Goal: Information Seeking & Learning: Find specific page/section

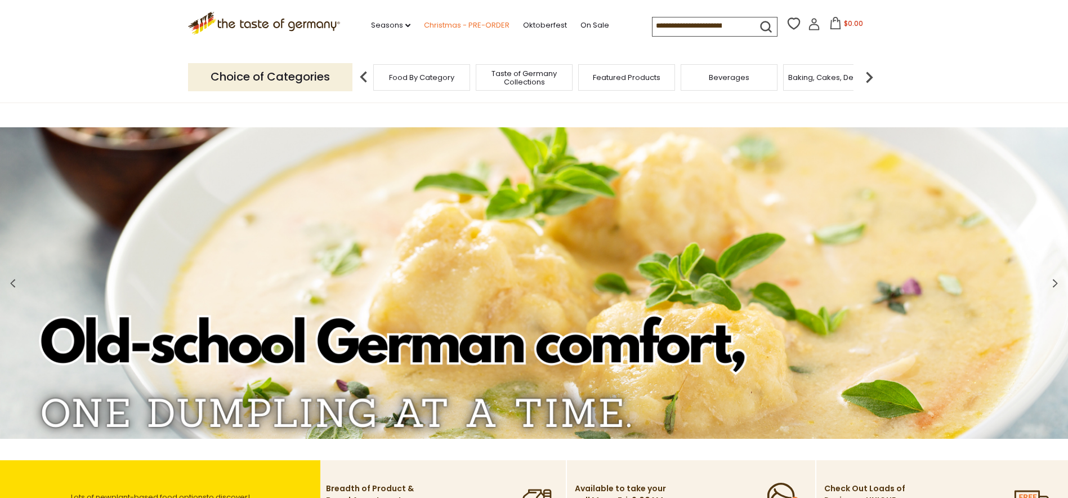
click at [446, 25] on link "Christmas - PRE-ORDER" at bounding box center [467, 25] width 86 height 12
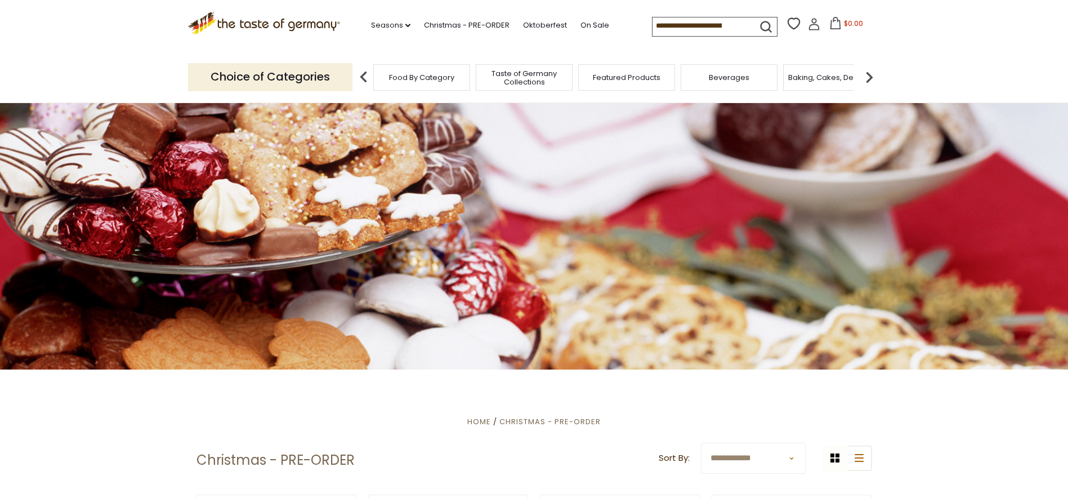
click at [520, 73] on span "Taste of Germany Collections" at bounding box center [524, 77] width 90 height 17
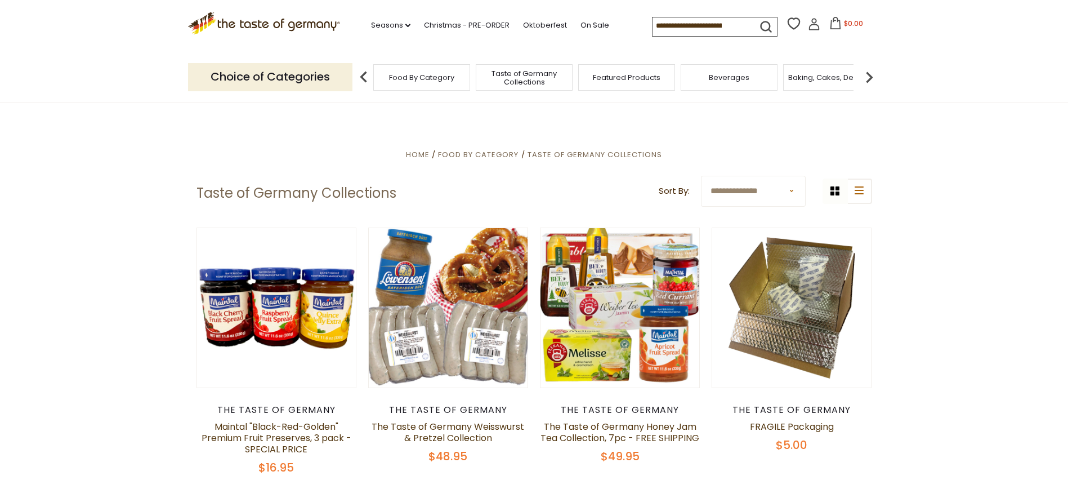
click at [747, 21] on input at bounding box center [700, 25] width 95 height 16
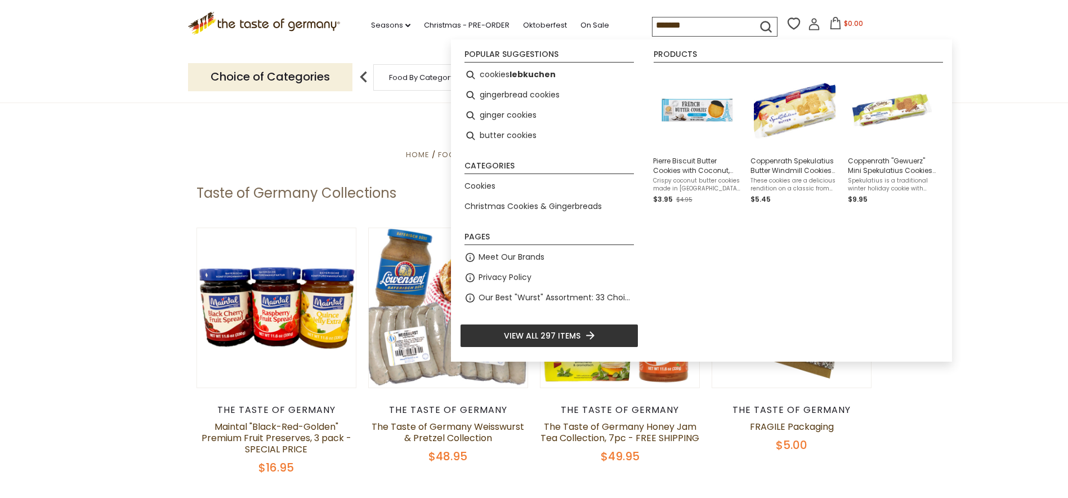
type input "*******"
click at [761, 25] on icon "submit" at bounding box center [766, 26] width 15 height 15
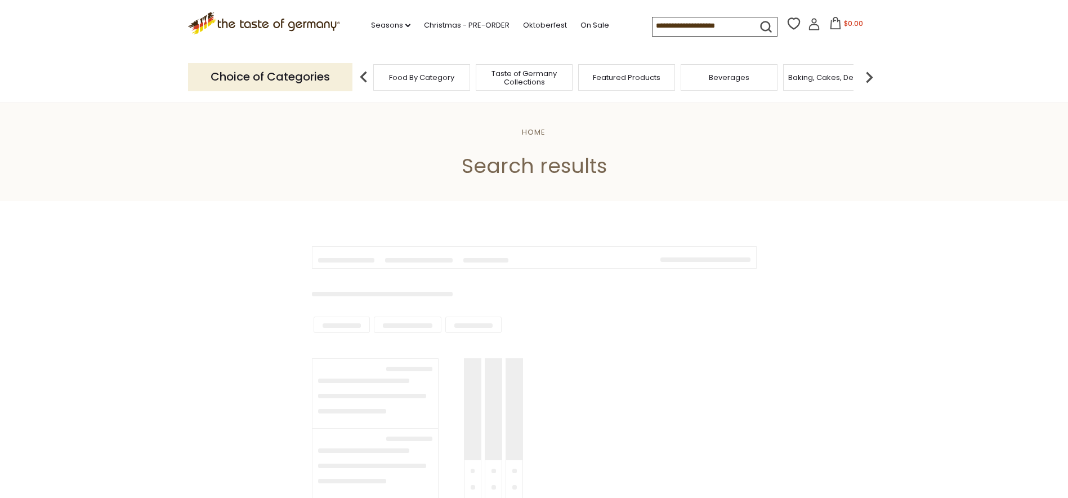
type input "*******"
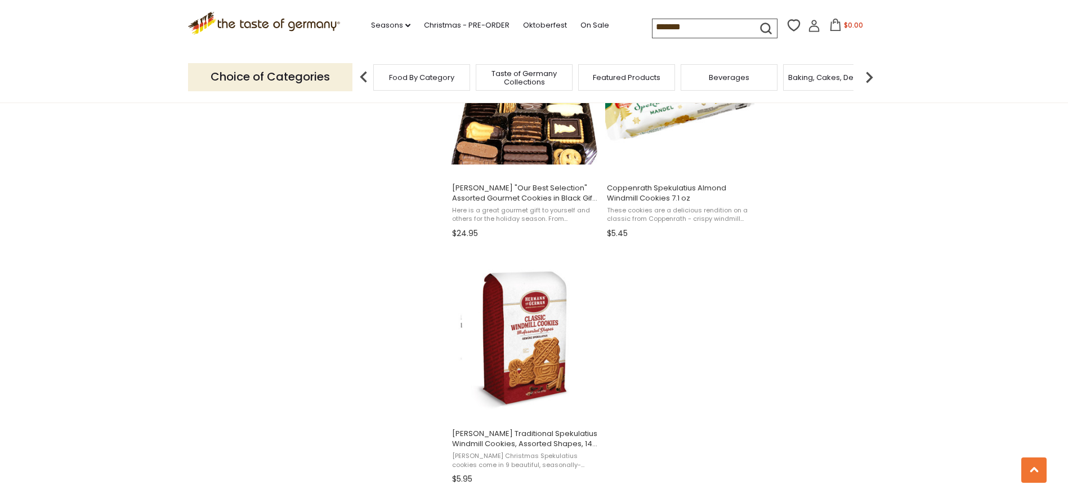
scroll to position [1915, 0]
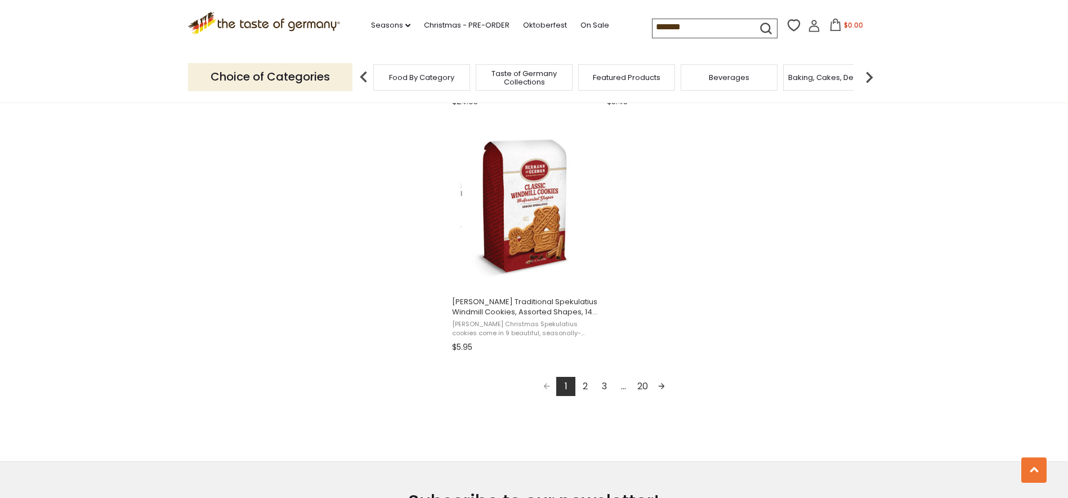
click at [587, 385] on link "2" at bounding box center [585, 386] width 19 height 19
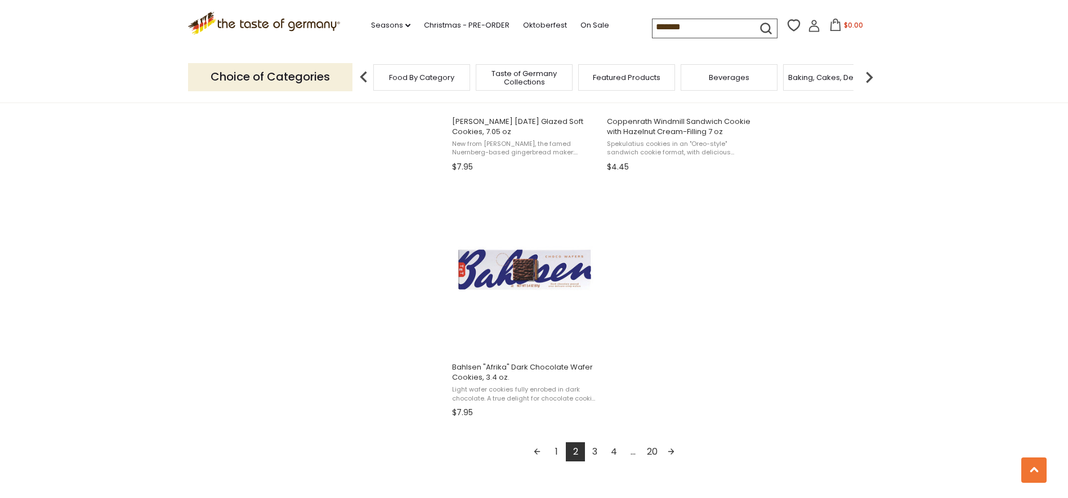
scroll to position [1915, 0]
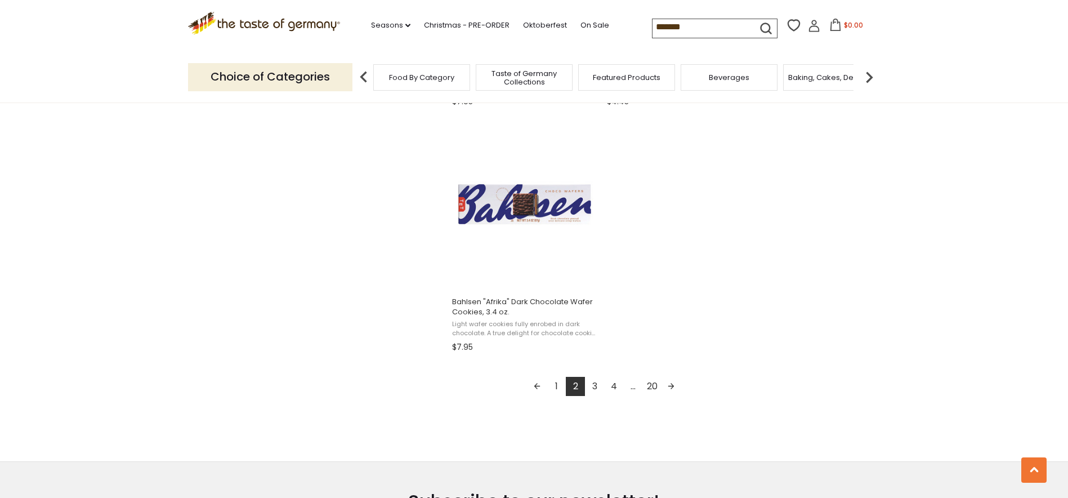
click at [596, 385] on link "3" at bounding box center [594, 386] width 19 height 19
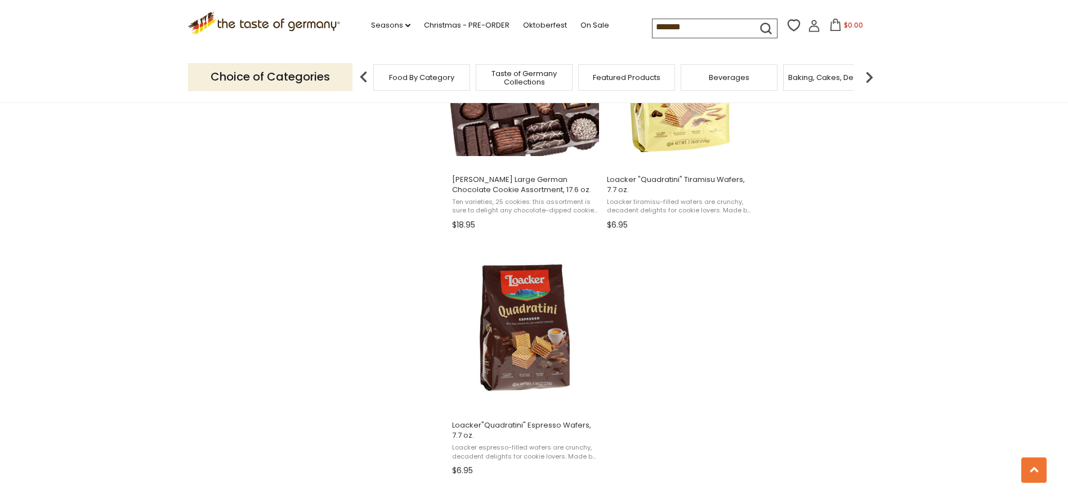
scroll to position [1915, 0]
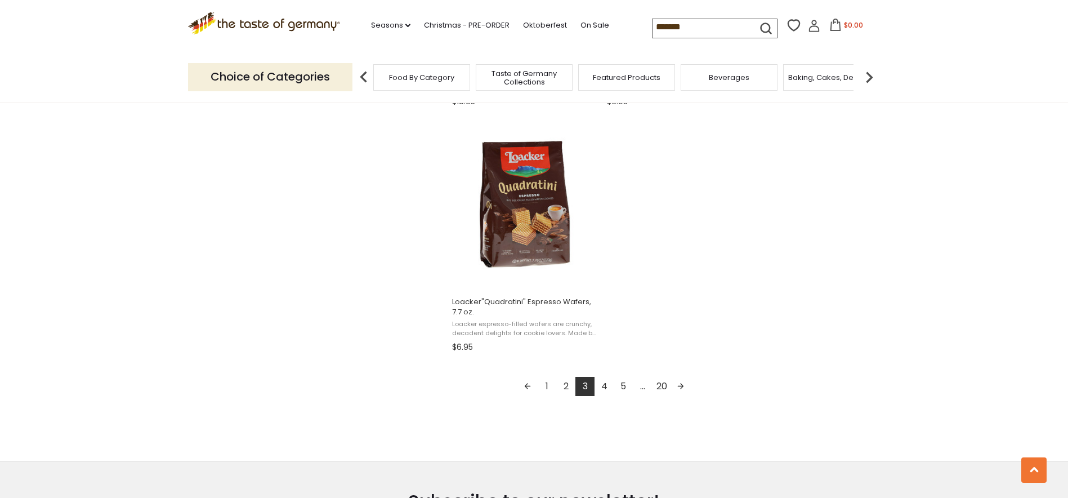
click at [604, 383] on link "4" at bounding box center [604, 386] width 19 height 19
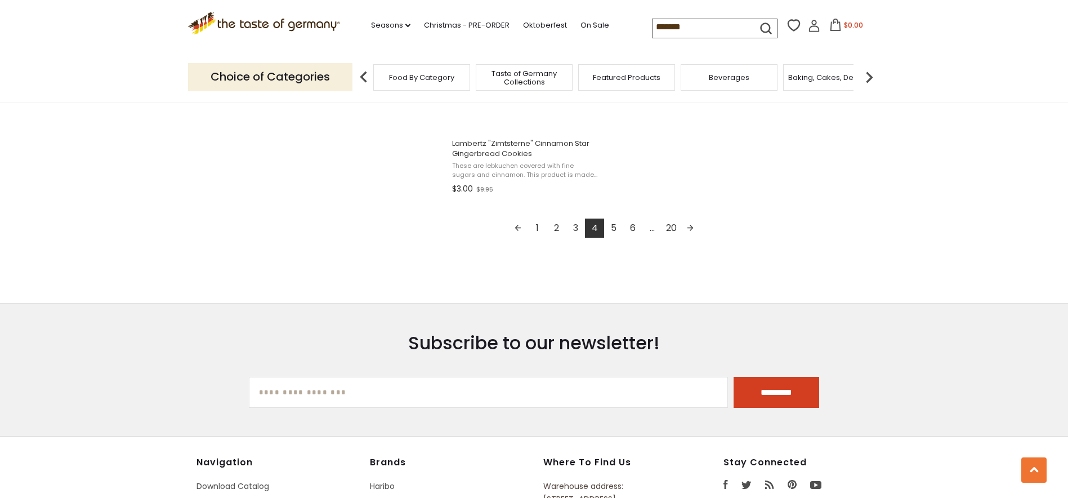
scroll to position [2140, 0]
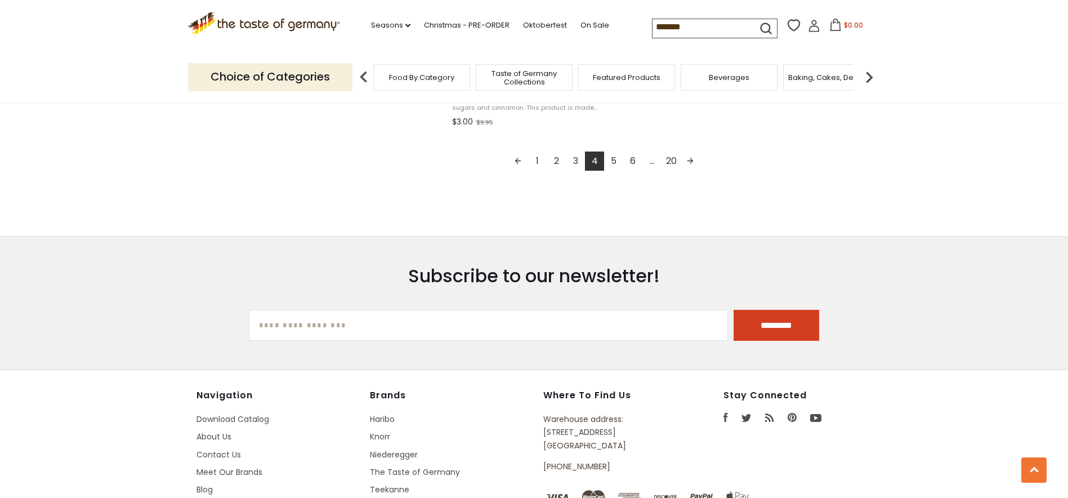
click at [614, 158] on link "5" at bounding box center [613, 160] width 19 height 19
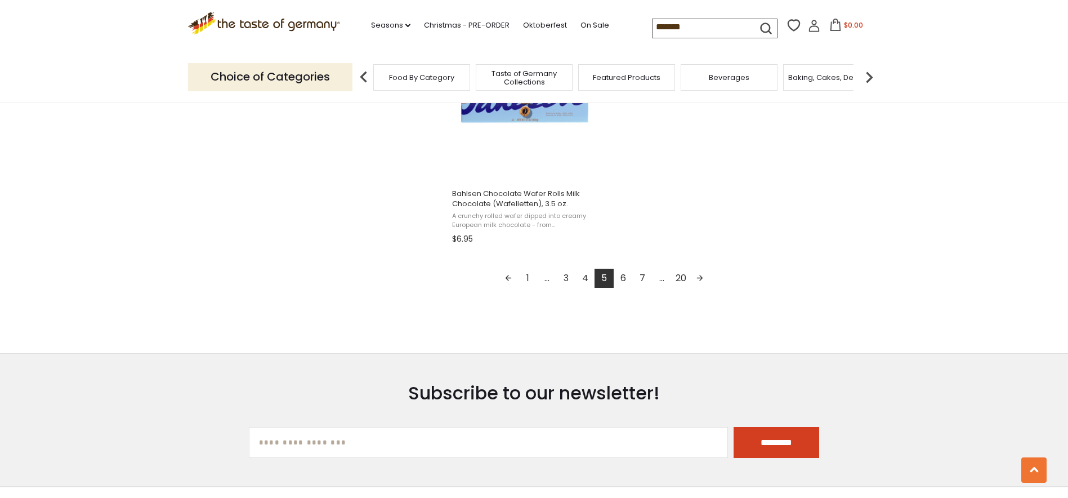
scroll to position [2140, 0]
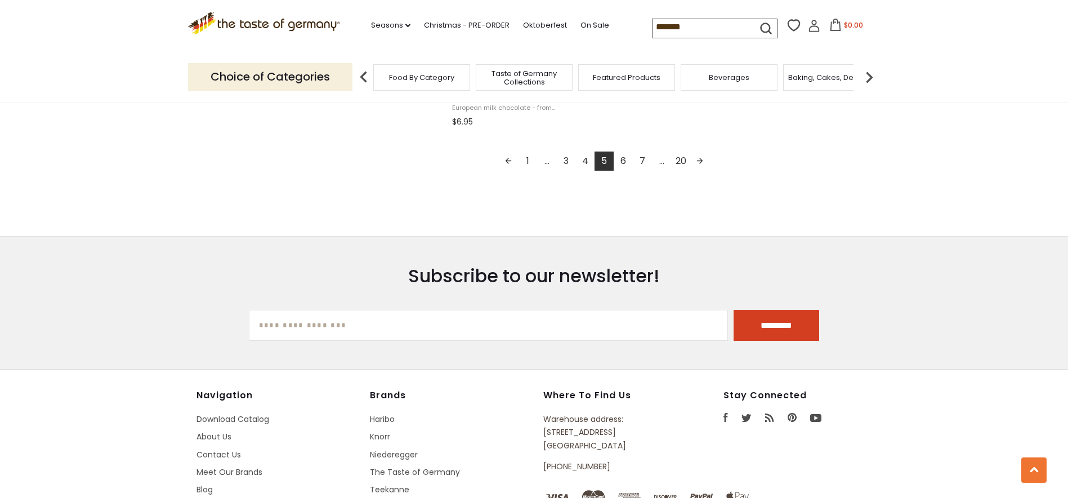
click at [621, 159] on link "6" at bounding box center [623, 160] width 19 height 19
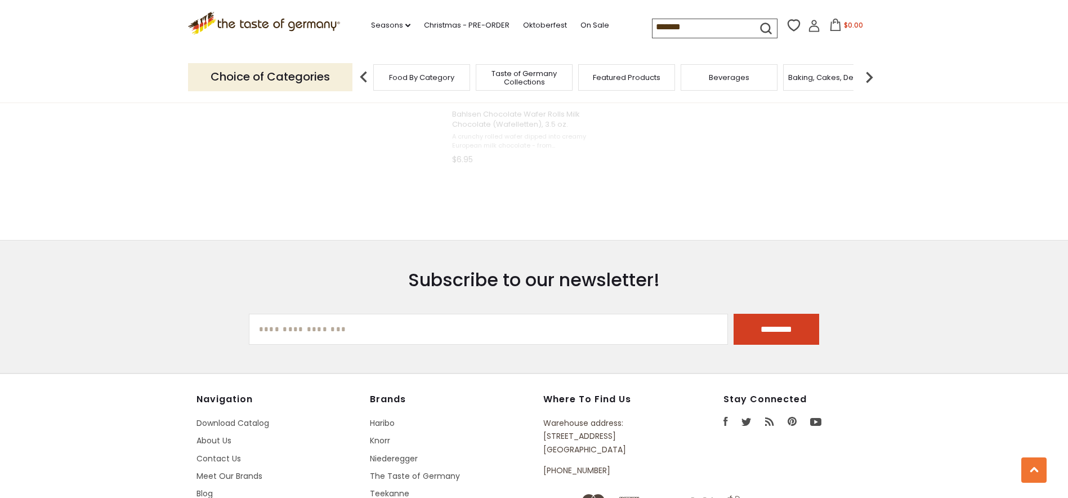
scroll to position [1732, 0]
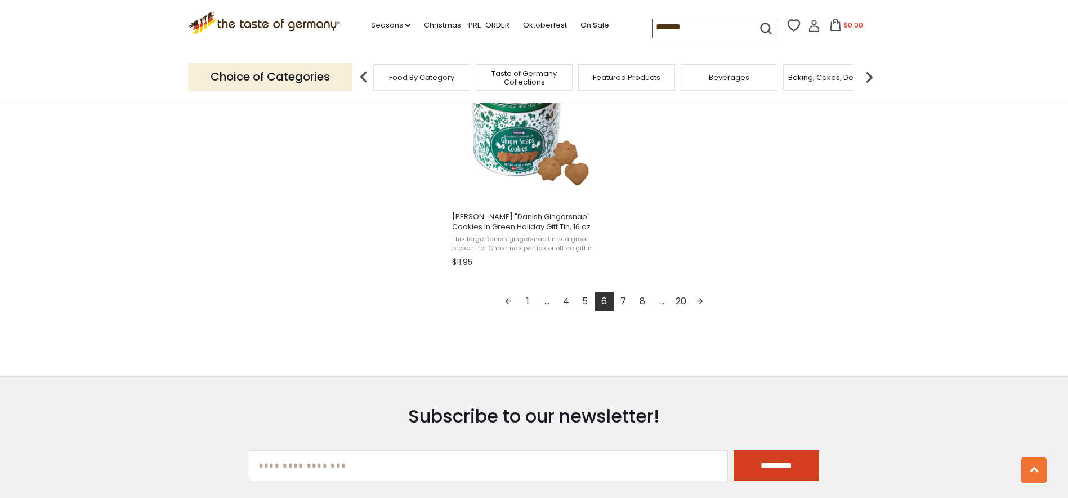
scroll to position [2140, 0]
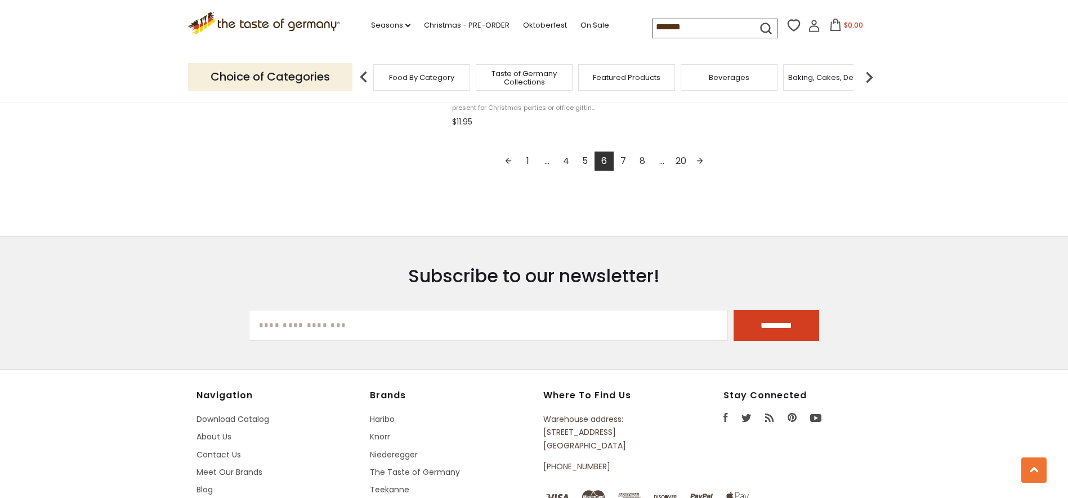
click at [624, 159] on link "7" at bounding box center [623, 160] width 19 height 19
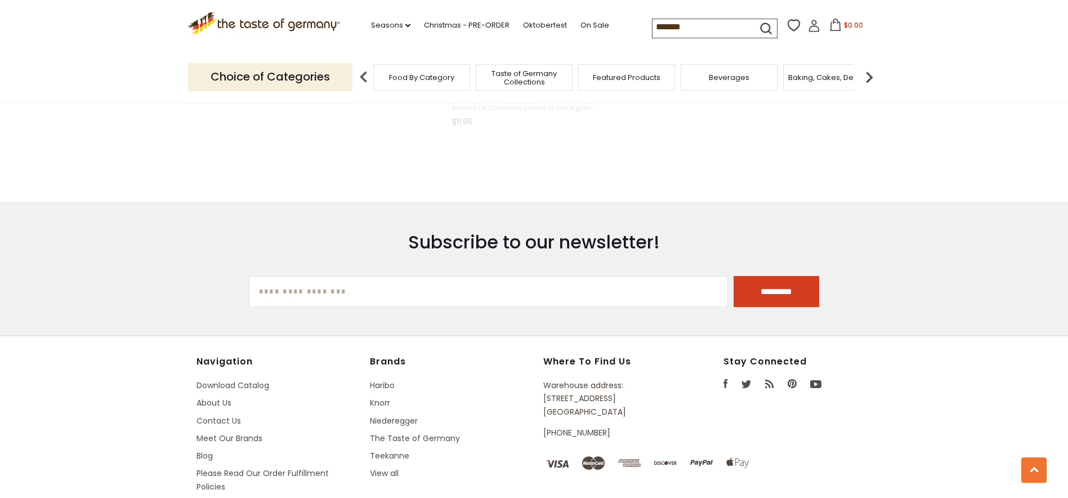
scroll to position [1746, 0]
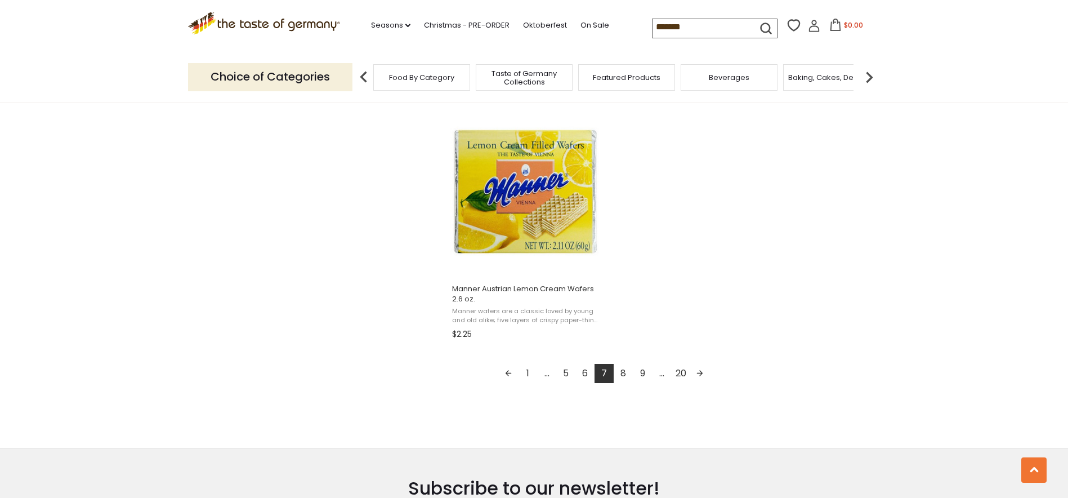
scroll to position [2027, 0]
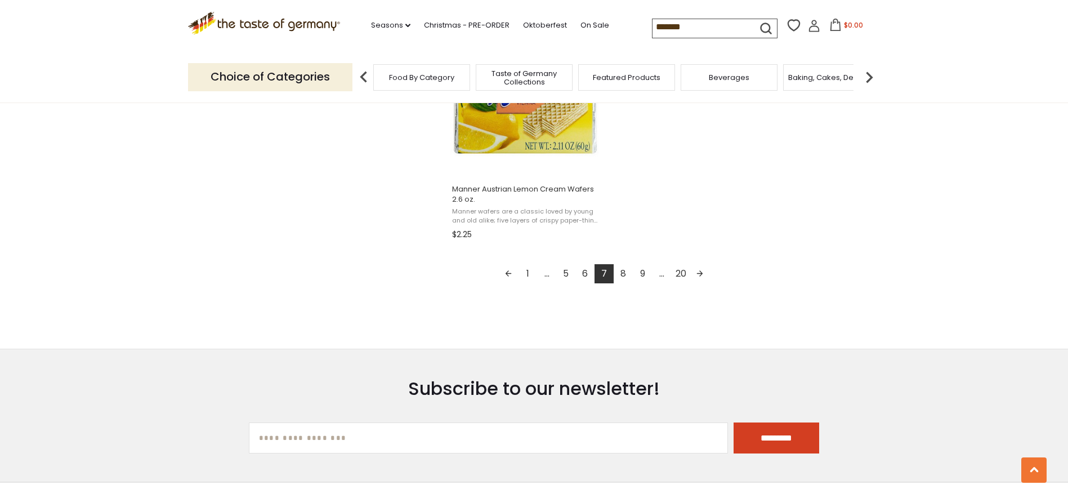
click at [622, 273] on link "8" at bounding box center [623, 273] width 19 height 19
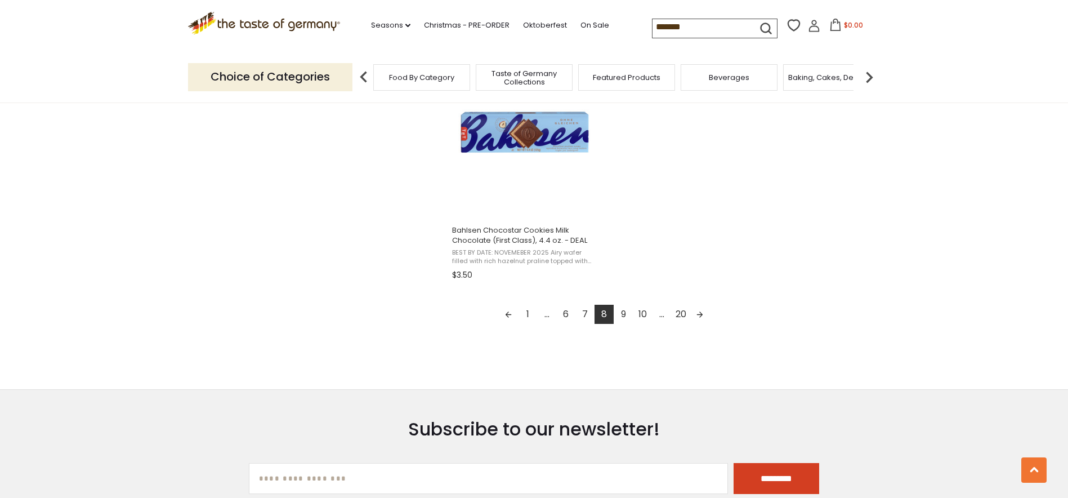
scroll to position [2027, 0]
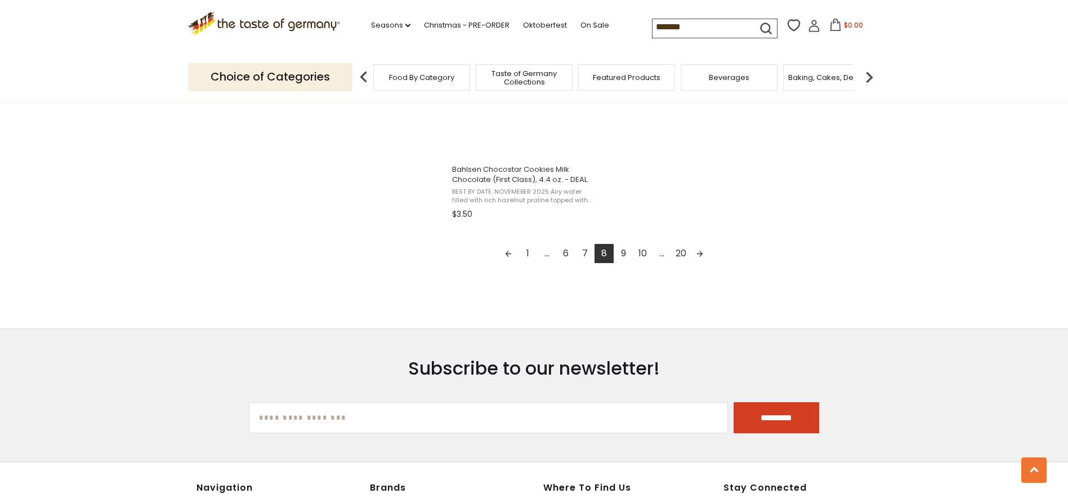
click at [624, 250] on link "9" at bounding box center [623, 253] width 19 height 19
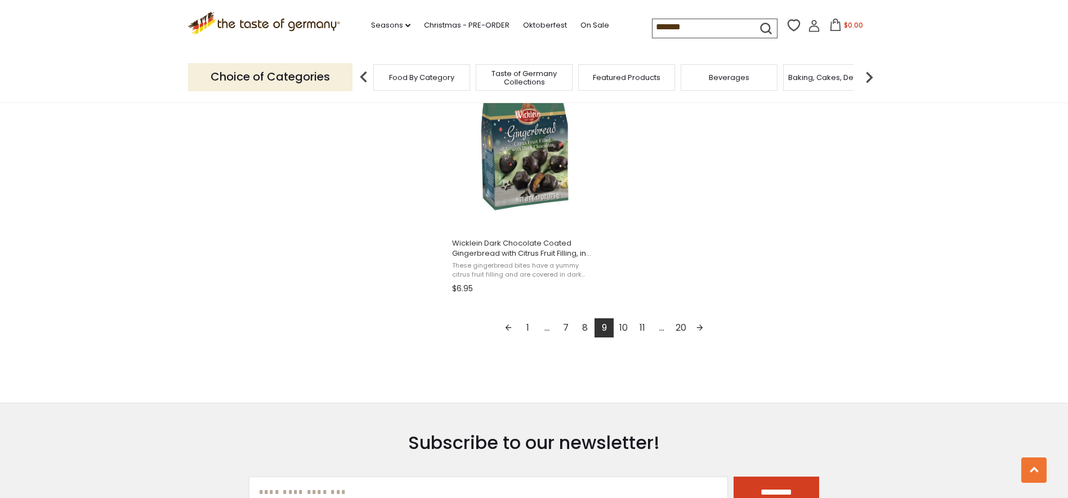
scroll to position [2027, 0]
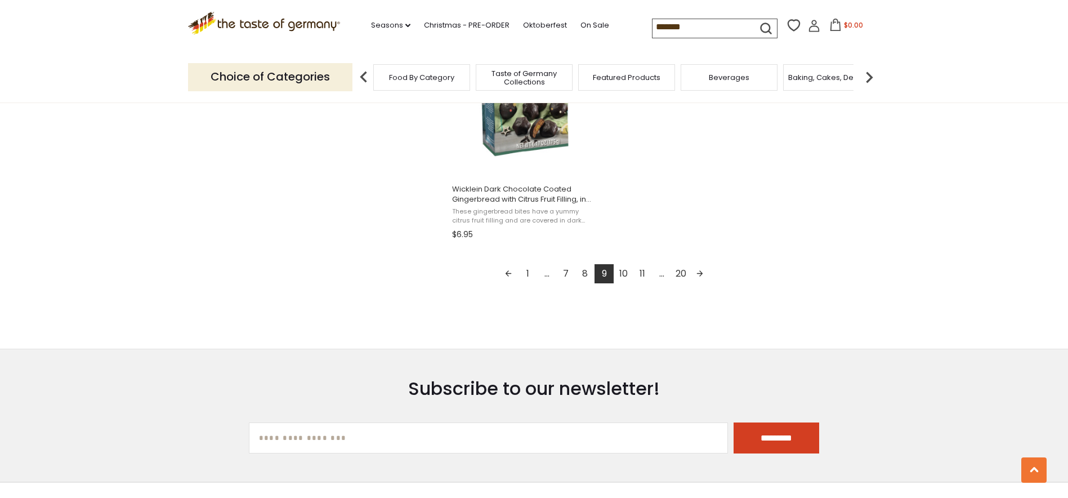
click at [624, 274] on link "10" at bounding box center [623, 273] width 19 height 19
